Goal: Transaction & Acquisition: Purchase product/service

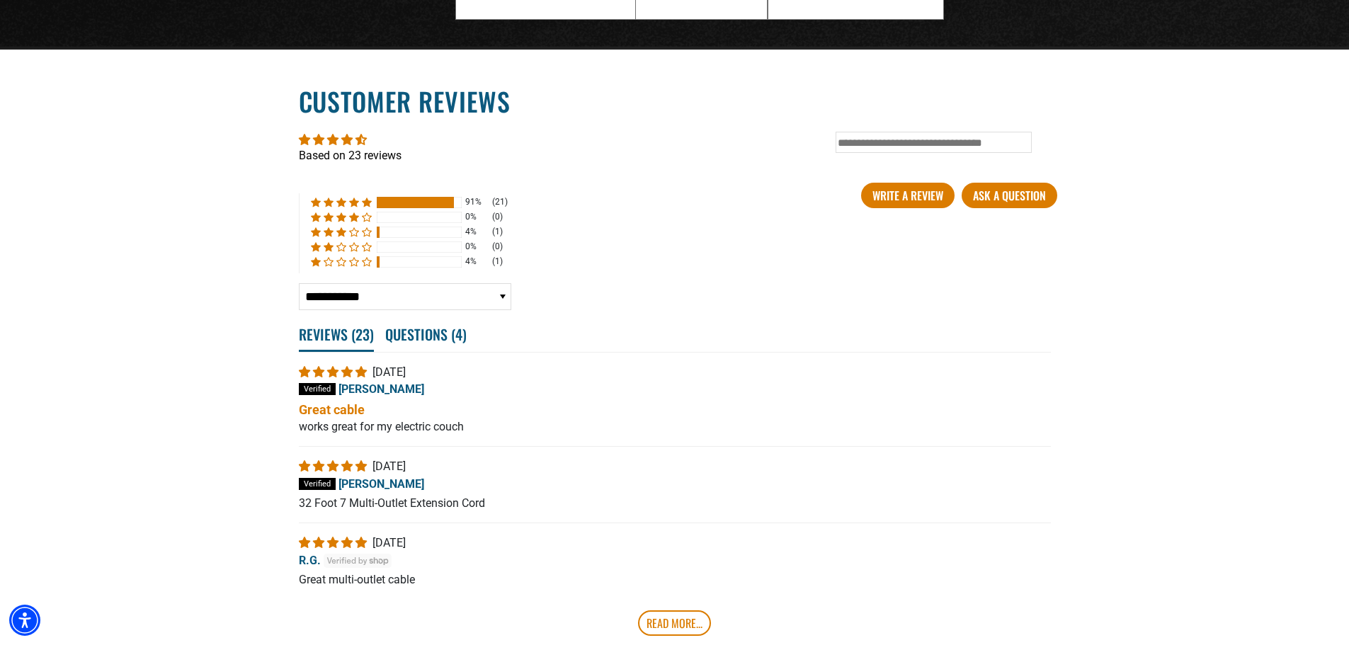
scroll to position [2832, 0]
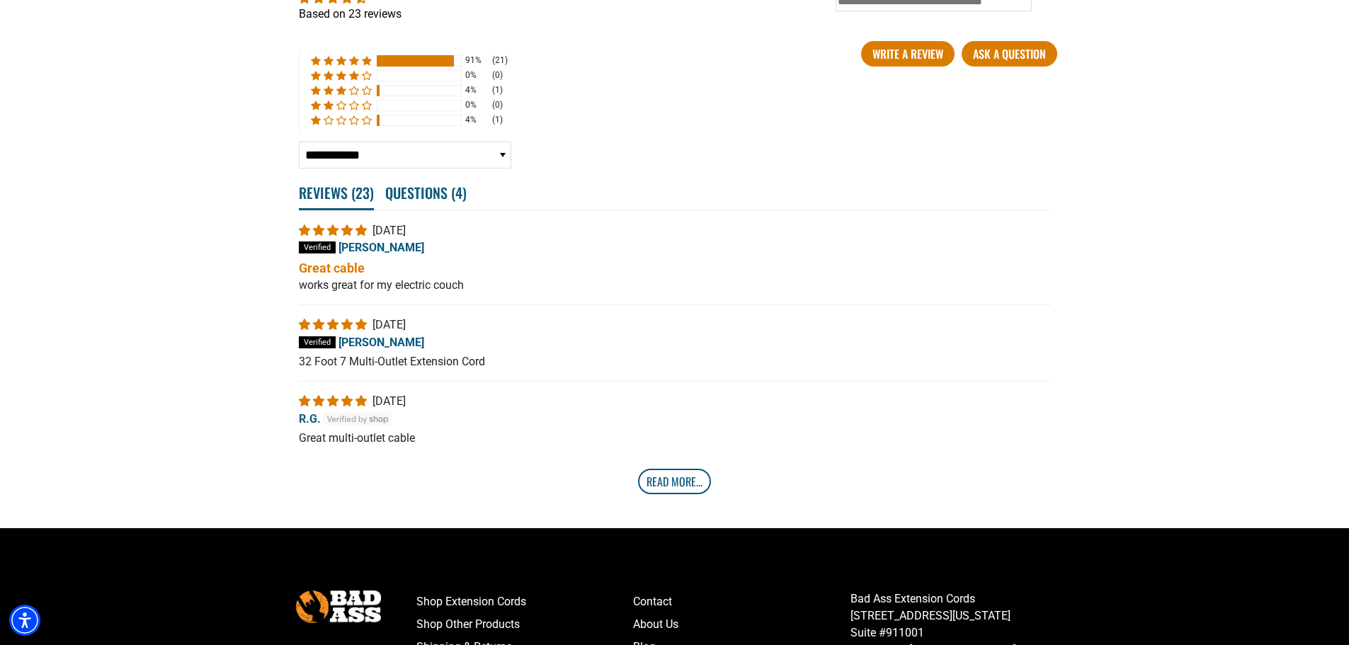
click at [666, 484] on link "Read More..." at bounding box center [674, 481] width 73 height 25
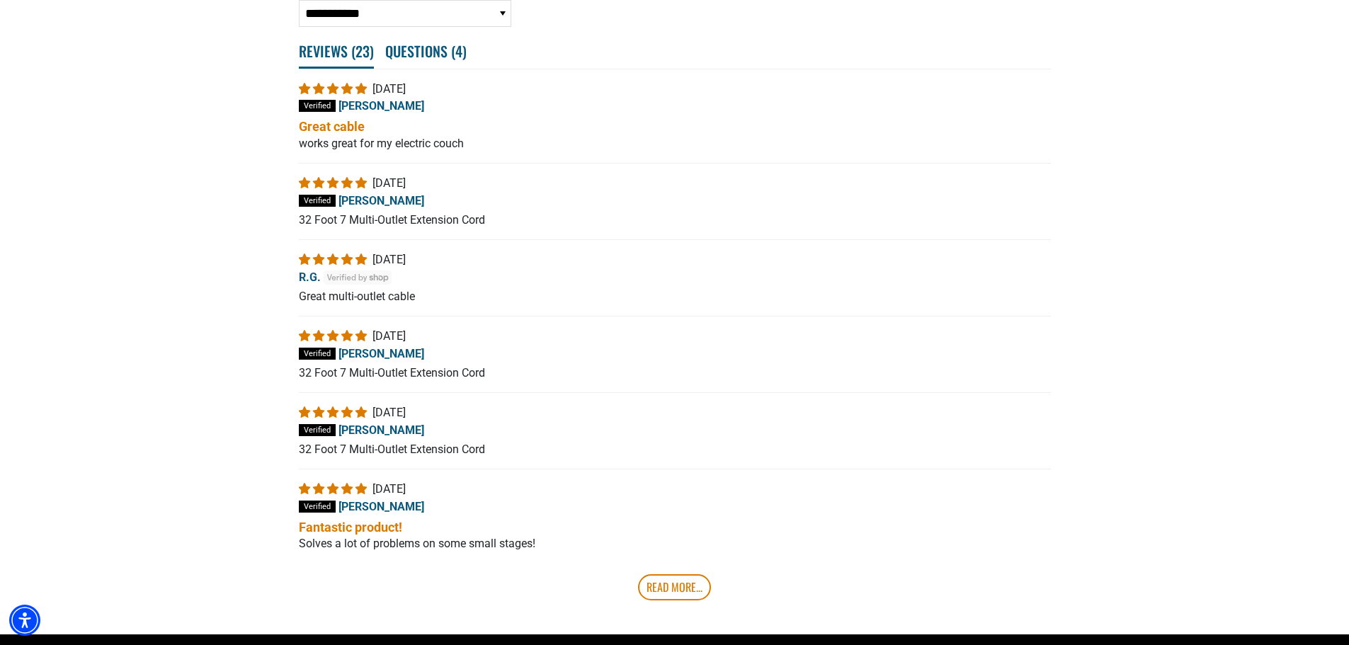
scroll to position [3044, 0]
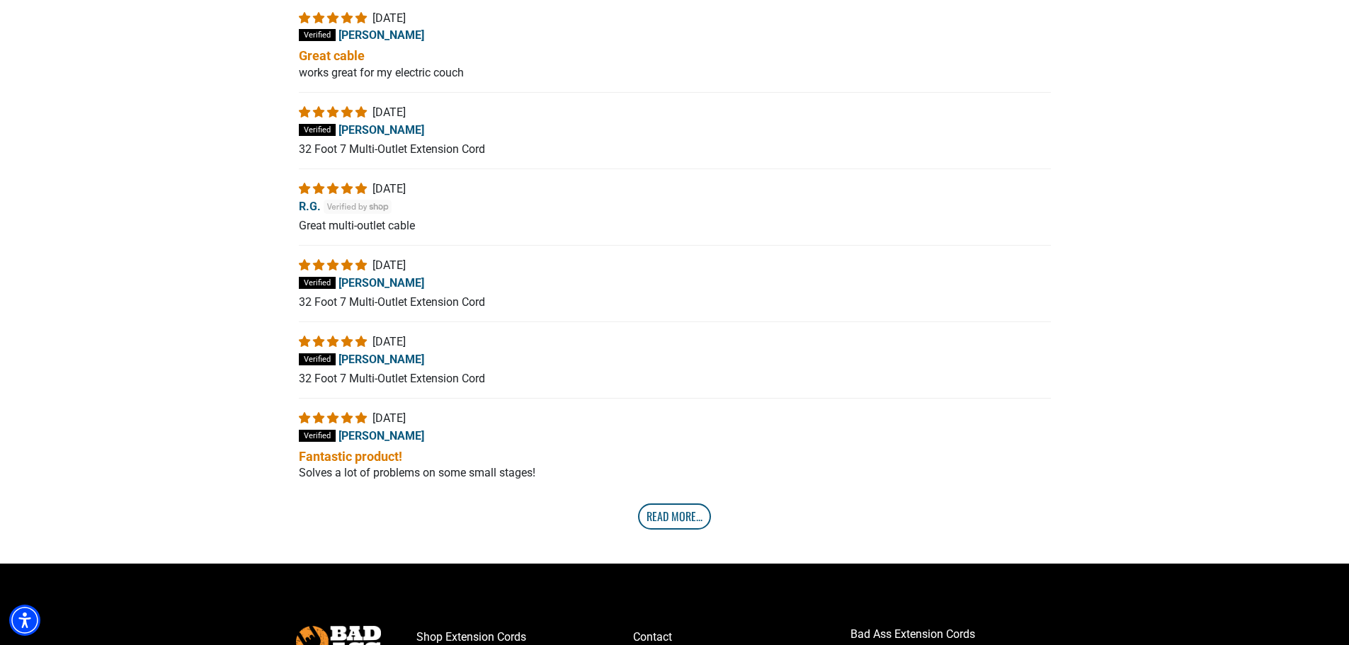
click at [689, 514] on link "Read More..." at bounding box center [674, 515] width 73 height 25
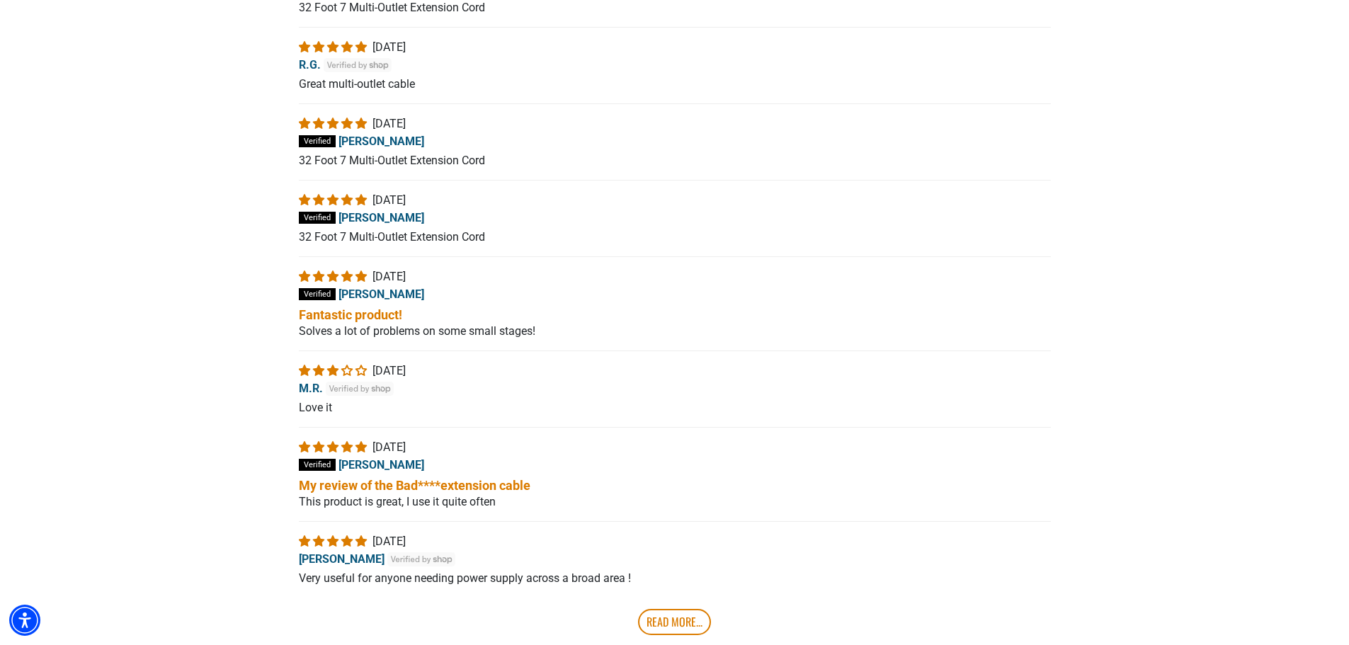
scroll to position [3469, 0]
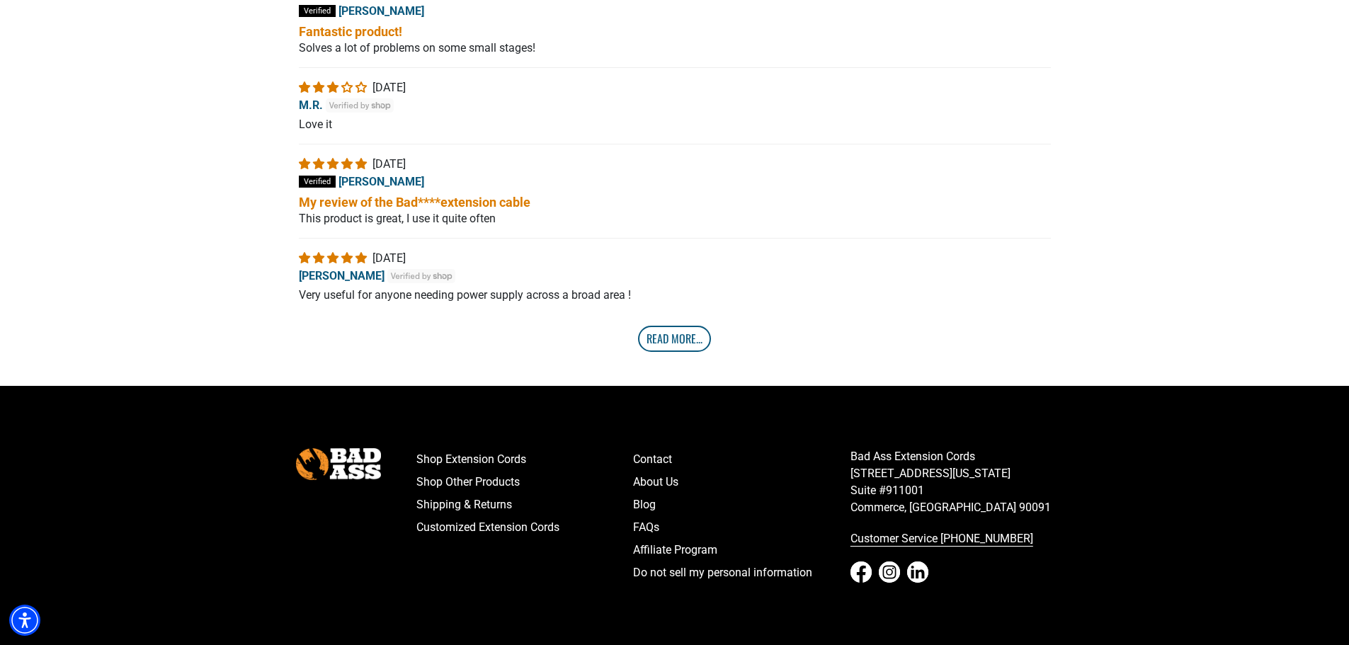
click at [646, 345] on link "Read More..." at bounding box center [674, 338] width 73 height 25
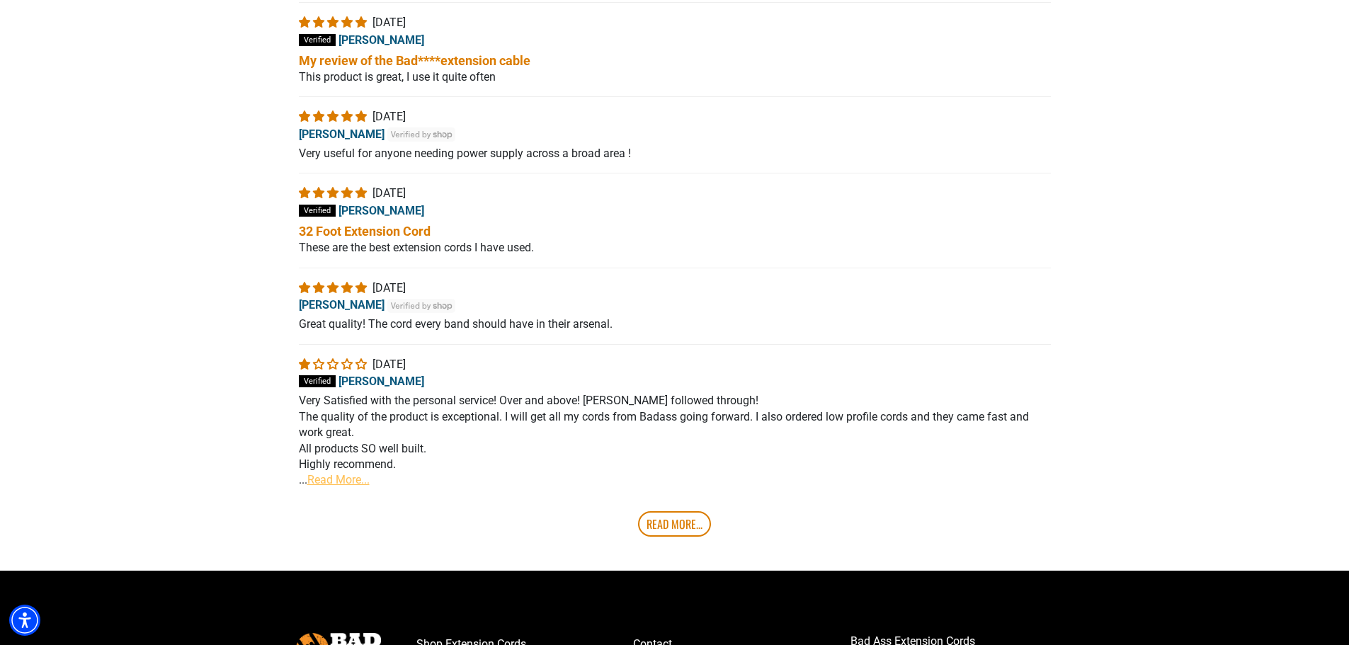
scroll to position [3681, 0]
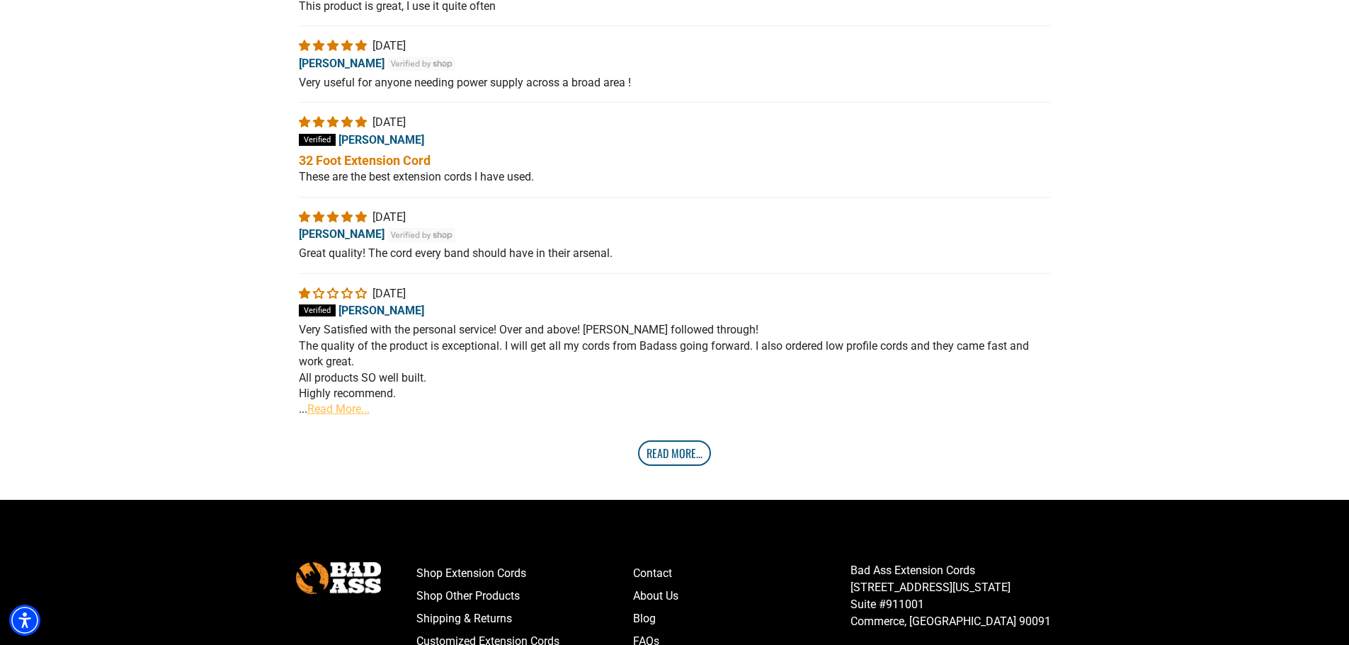
click at [653, 465] on link "Read More..." at bounding box center [674, 452] width 73 height 25
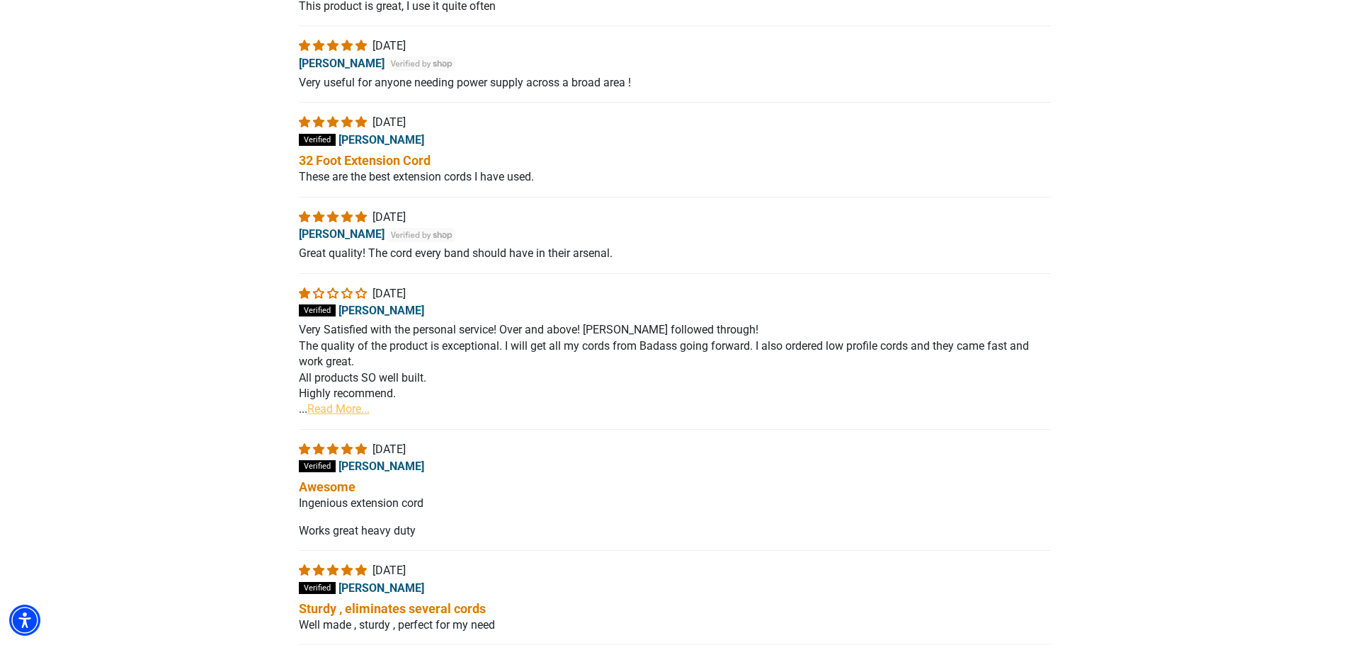
scroll to position [3964, 0]
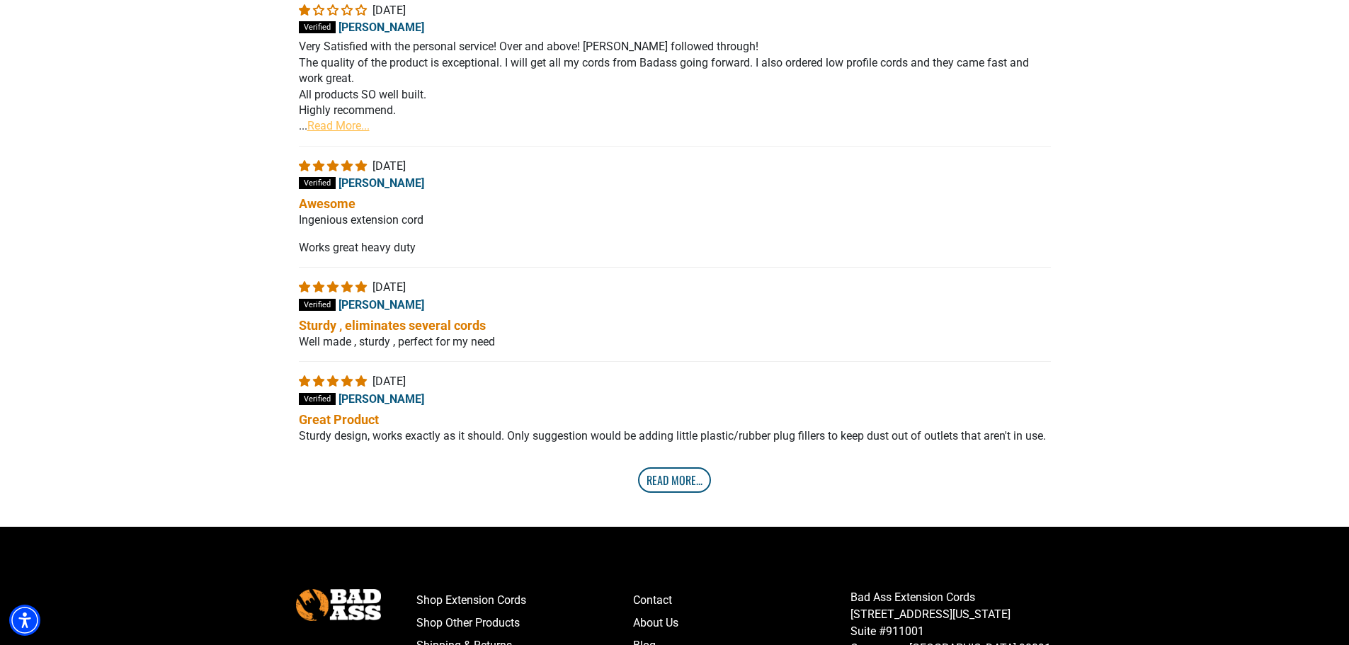
click at [661, 486] on link "Read More..." at bounding box center [674, 479] width 73 height 25
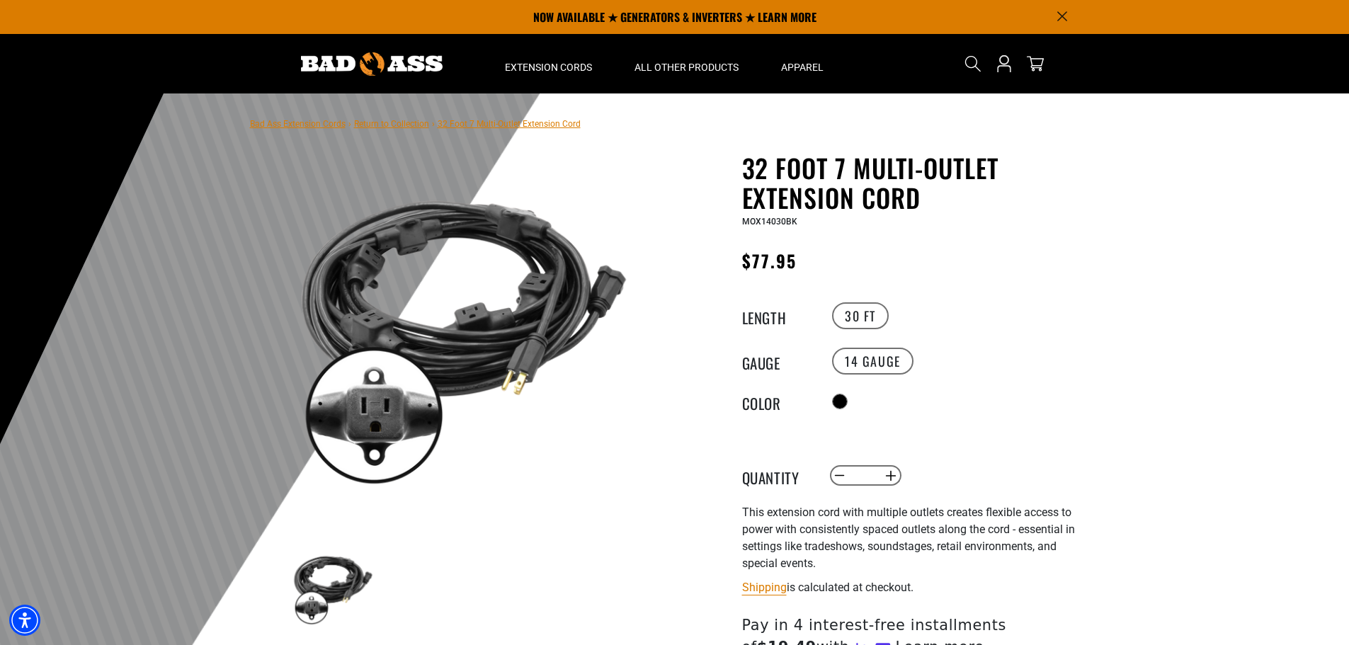
scroll to position [142, 0]
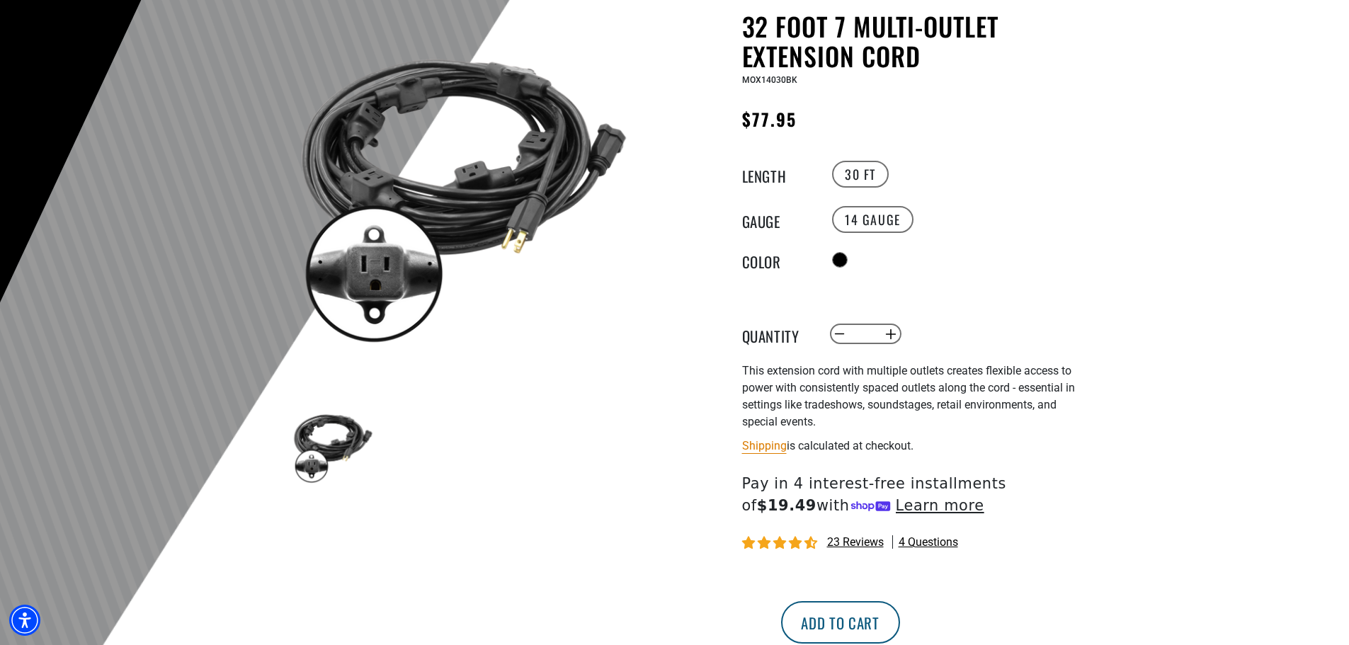
click at [900, 619] on button "Add to cart" at bounding box center [840, 622] width 119 height 42
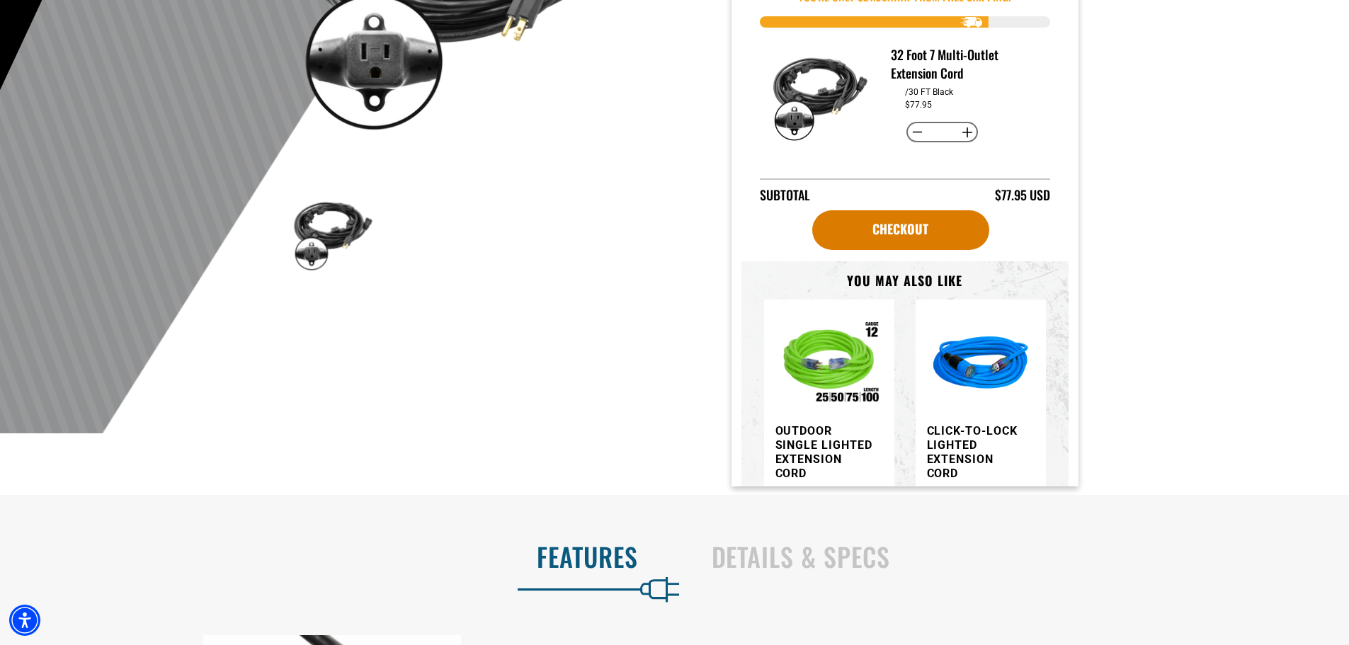
scroll to position [325, 0]
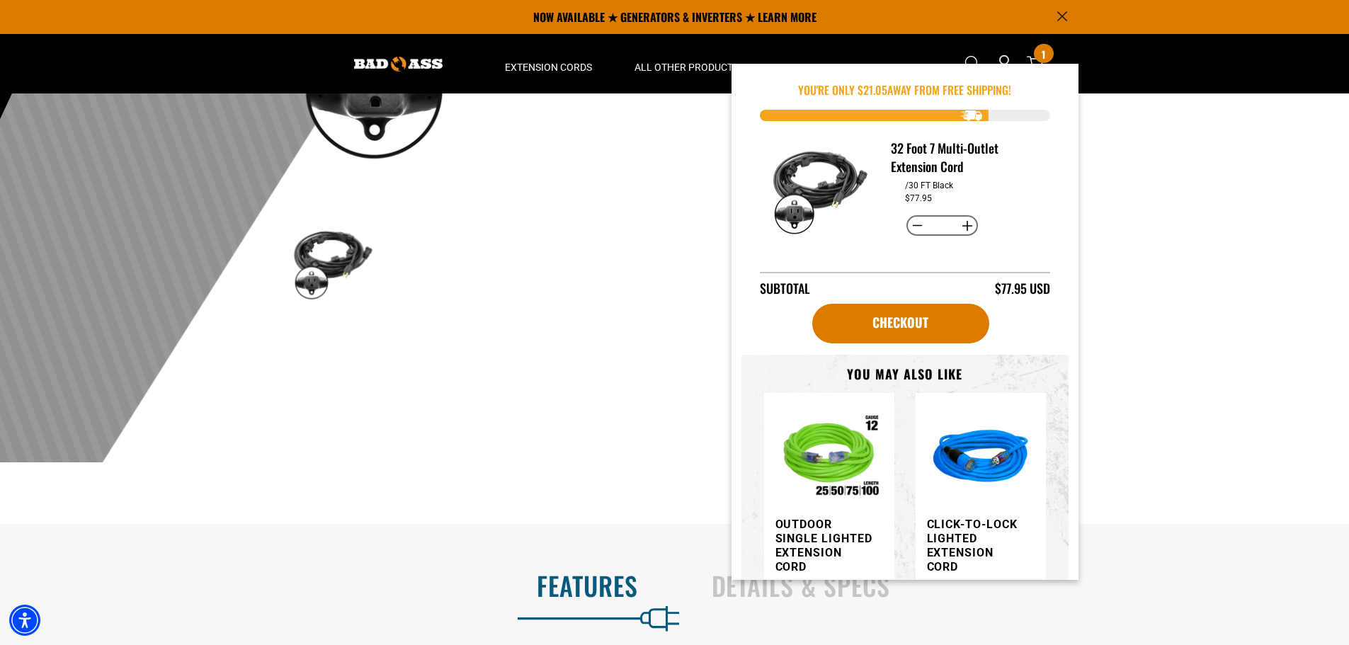
click at [616, 278] on ul at bounding box center [633, 261] width 682 height 82
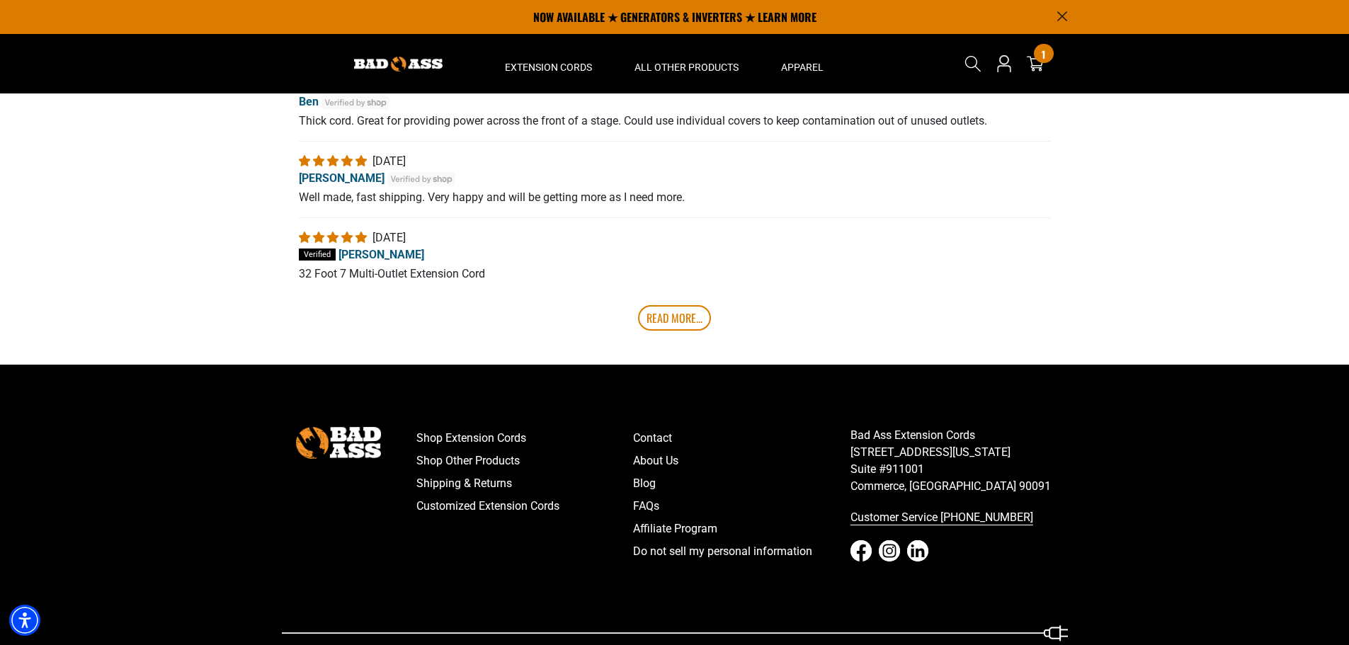
scroll to position [4427, 0]
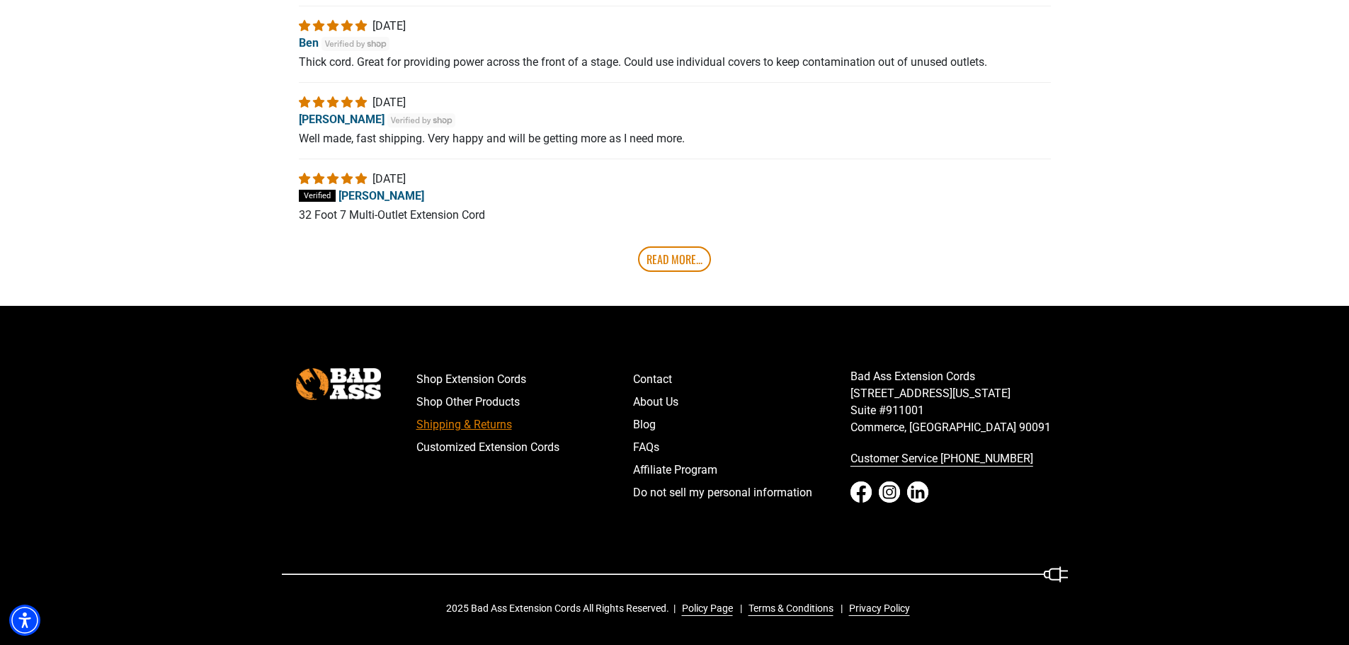
click at [493, 423] on link "Shipping & Returns" at bounding box center [524, 424] width 217 height 23
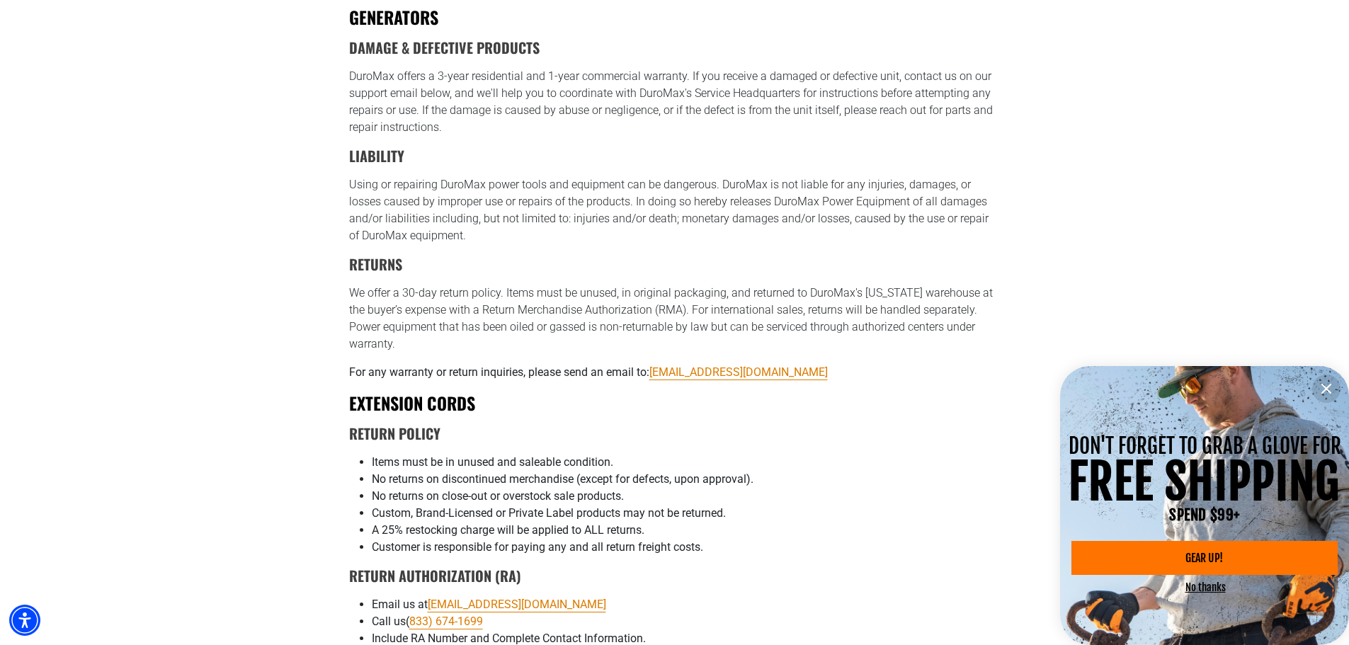
scroll to position [1062, 0]
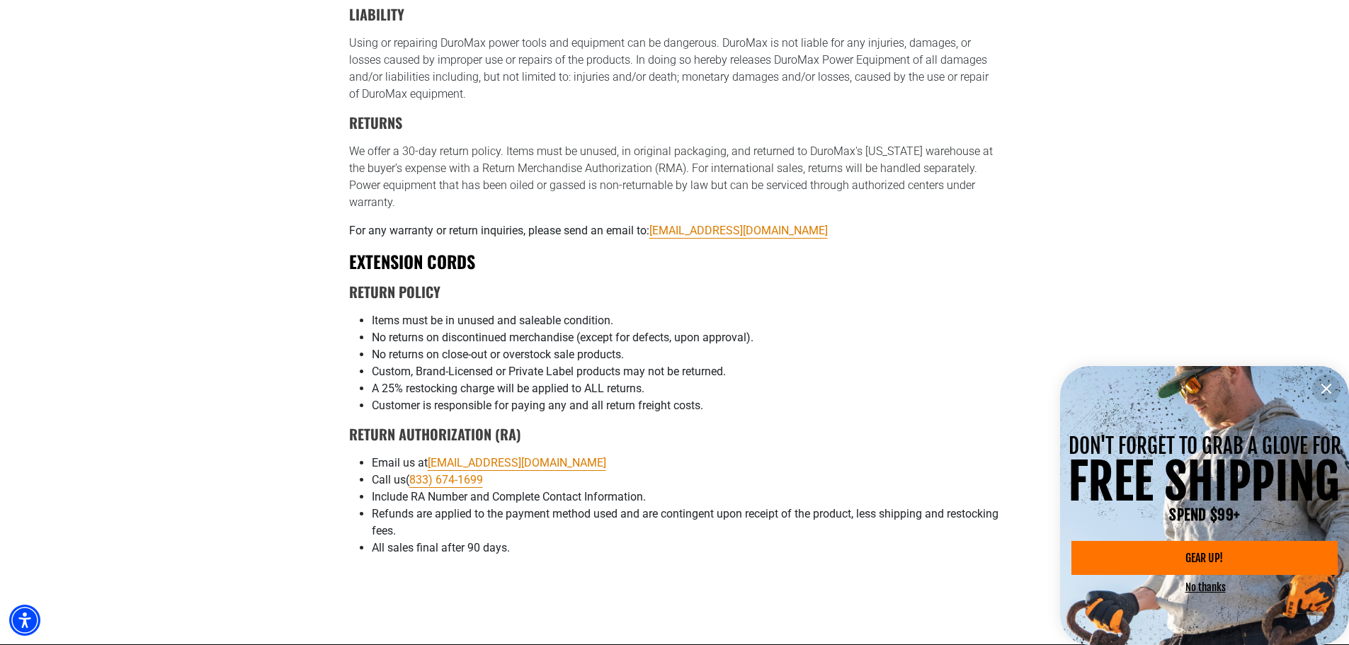
drag, startPoint x: 246, startPoint y: 407, endPoint x: 627, endPoint y: 349, distance: 385.3
click at [627, 382] on span "A 25% restocking charge will be applied to ALL returns." at bounding box center [508, 388] width 273 height 13
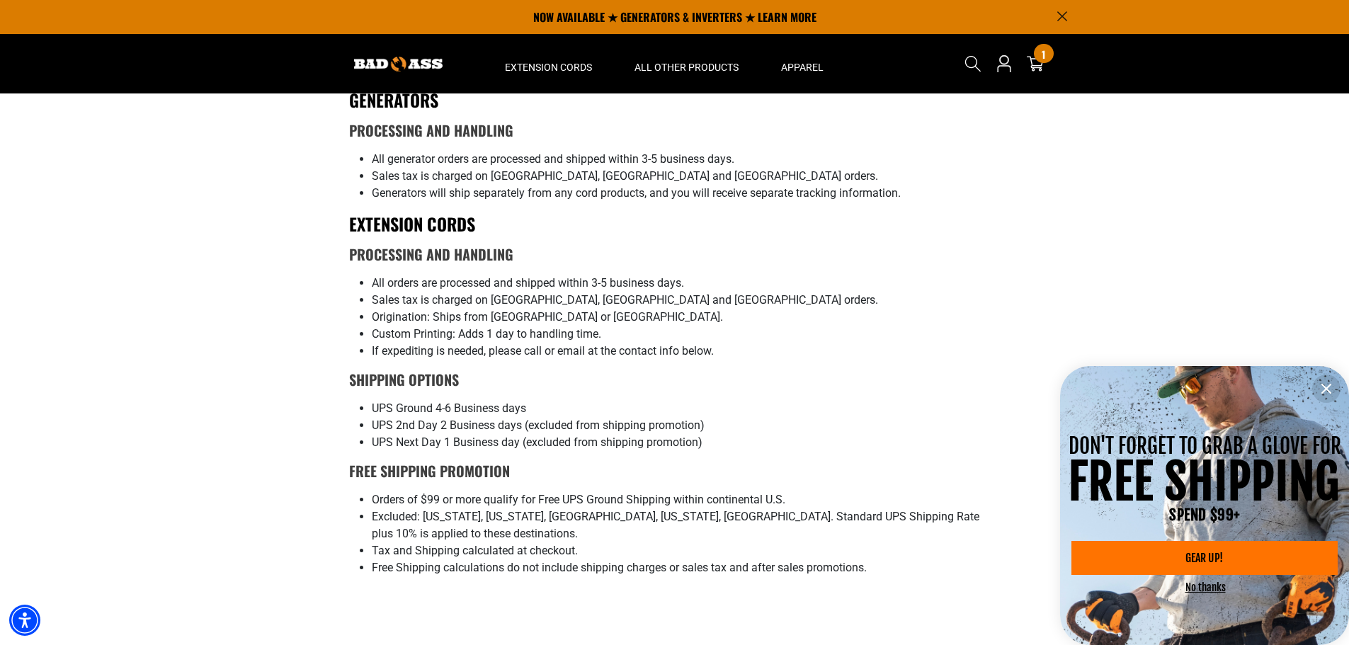
scroll to position [0, 0]
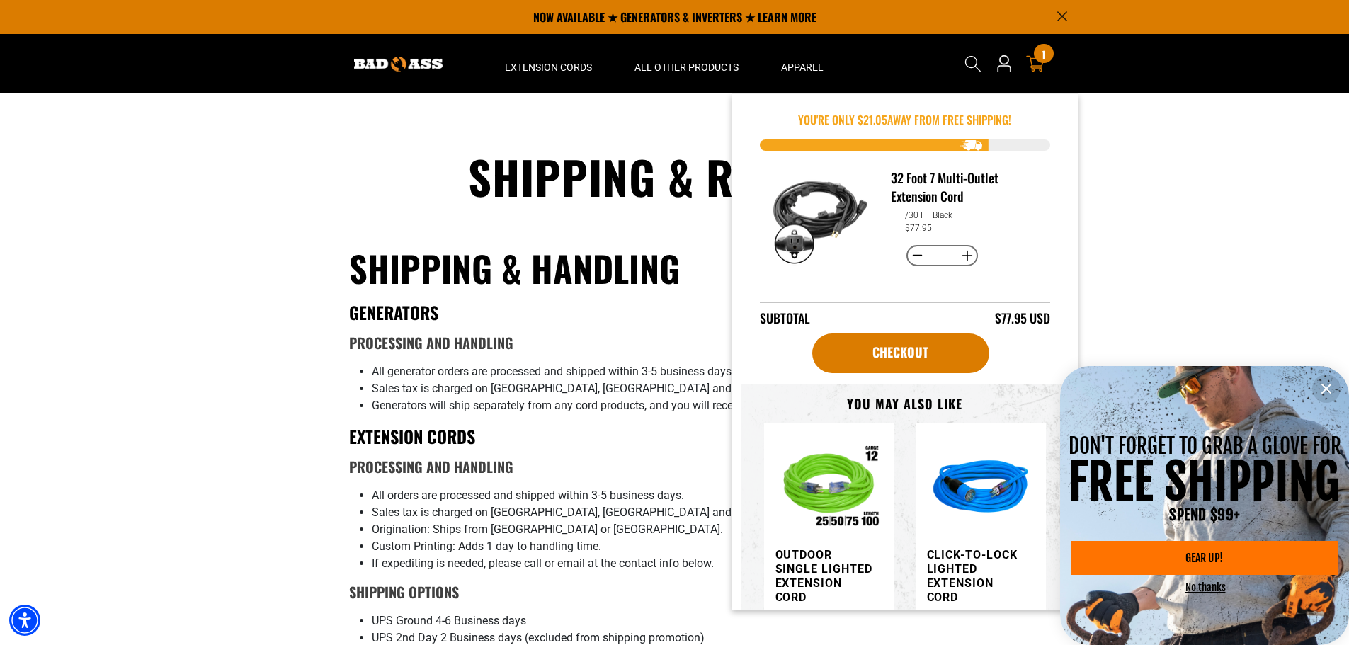
click at [1039, 71] on icon at bounding box center [1035, 64] width 18 height 16
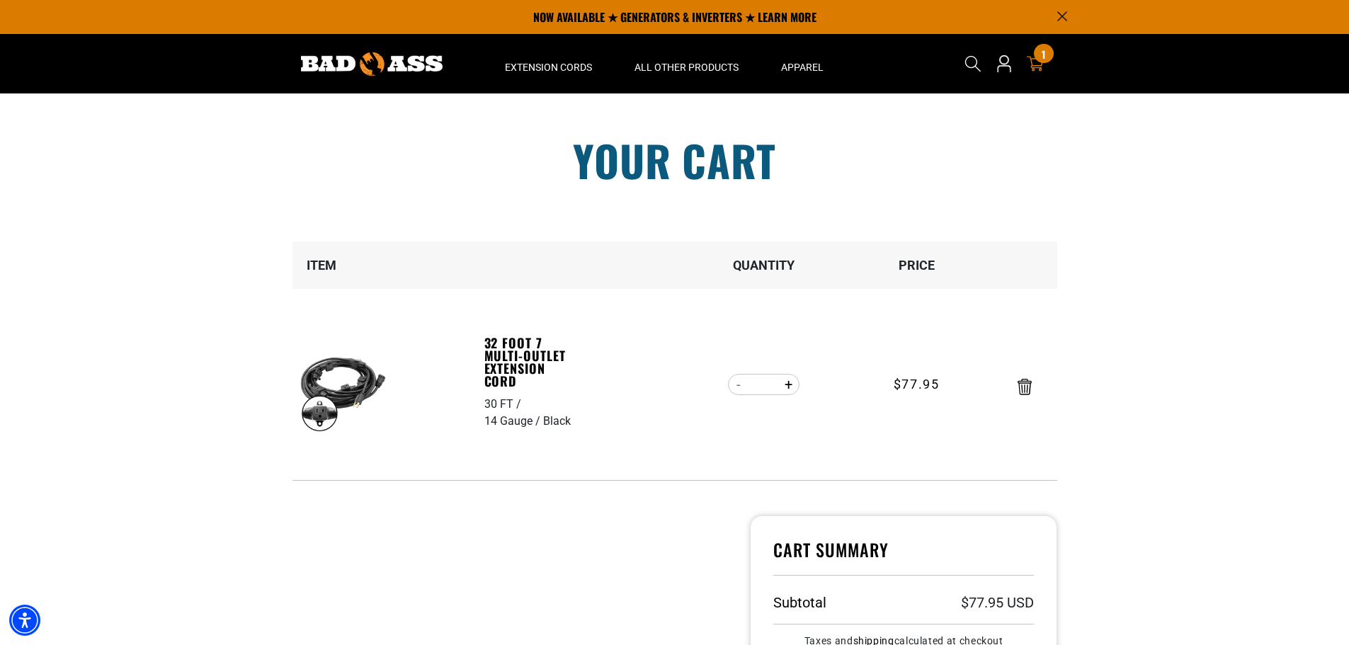
click at [200, 394] on section "Your cart Your cart is empty Continue Shopping Item Quantity Price 30 FT 14 Gau…" at bounding box center [674, 469] width 1349 height 752
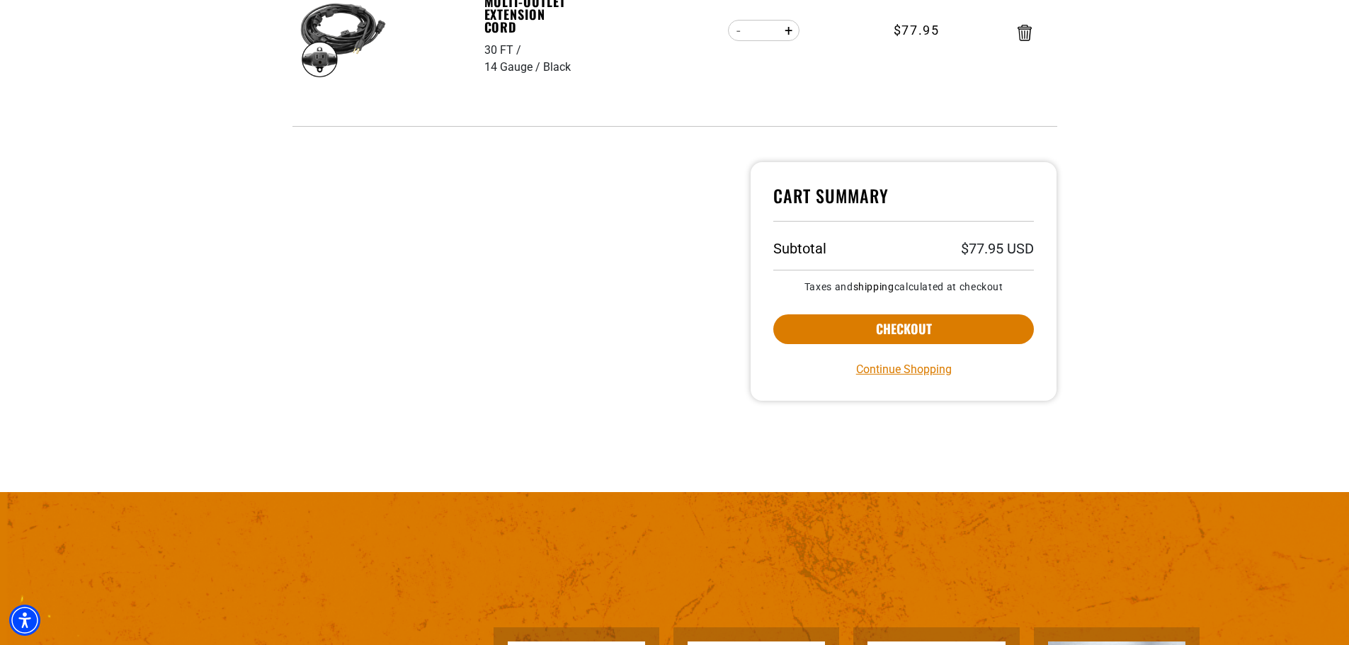
scroll to position [637, 0]
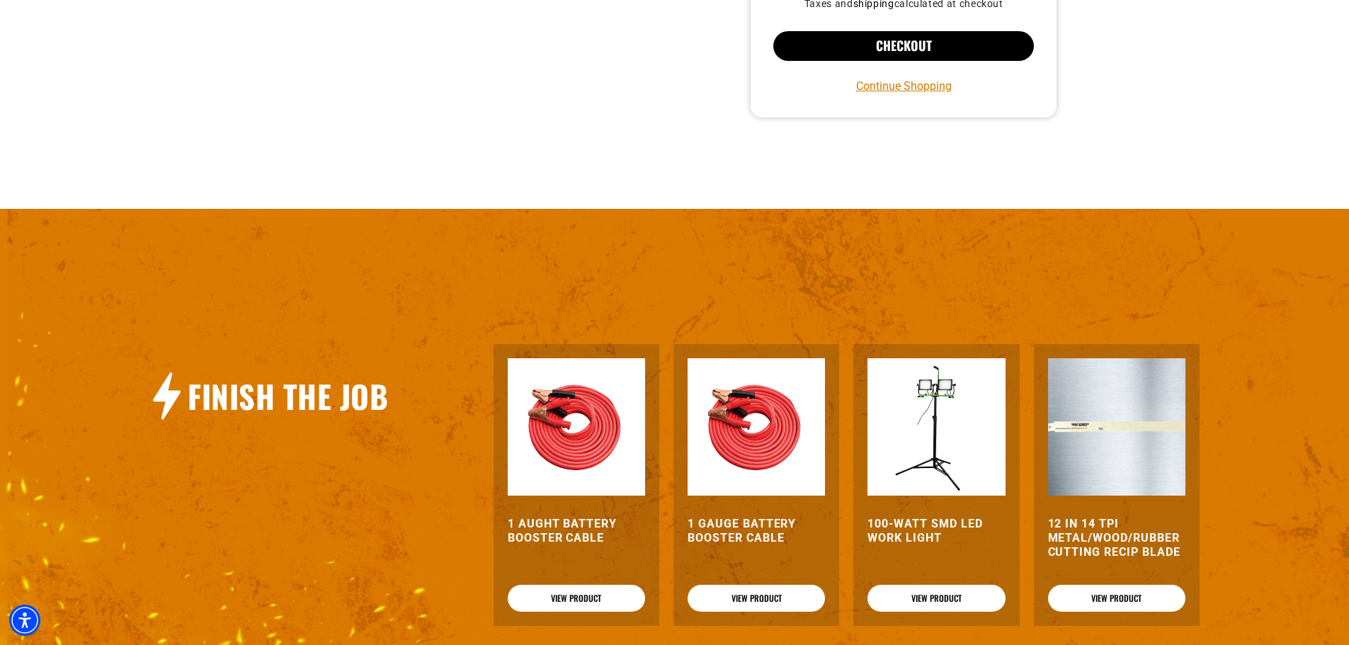
click at [847, 44] on button "Checkout" at bounding box center [903, 46] width 261 height 30
